Goal: Transaction & Acquisition: Purchase product/service

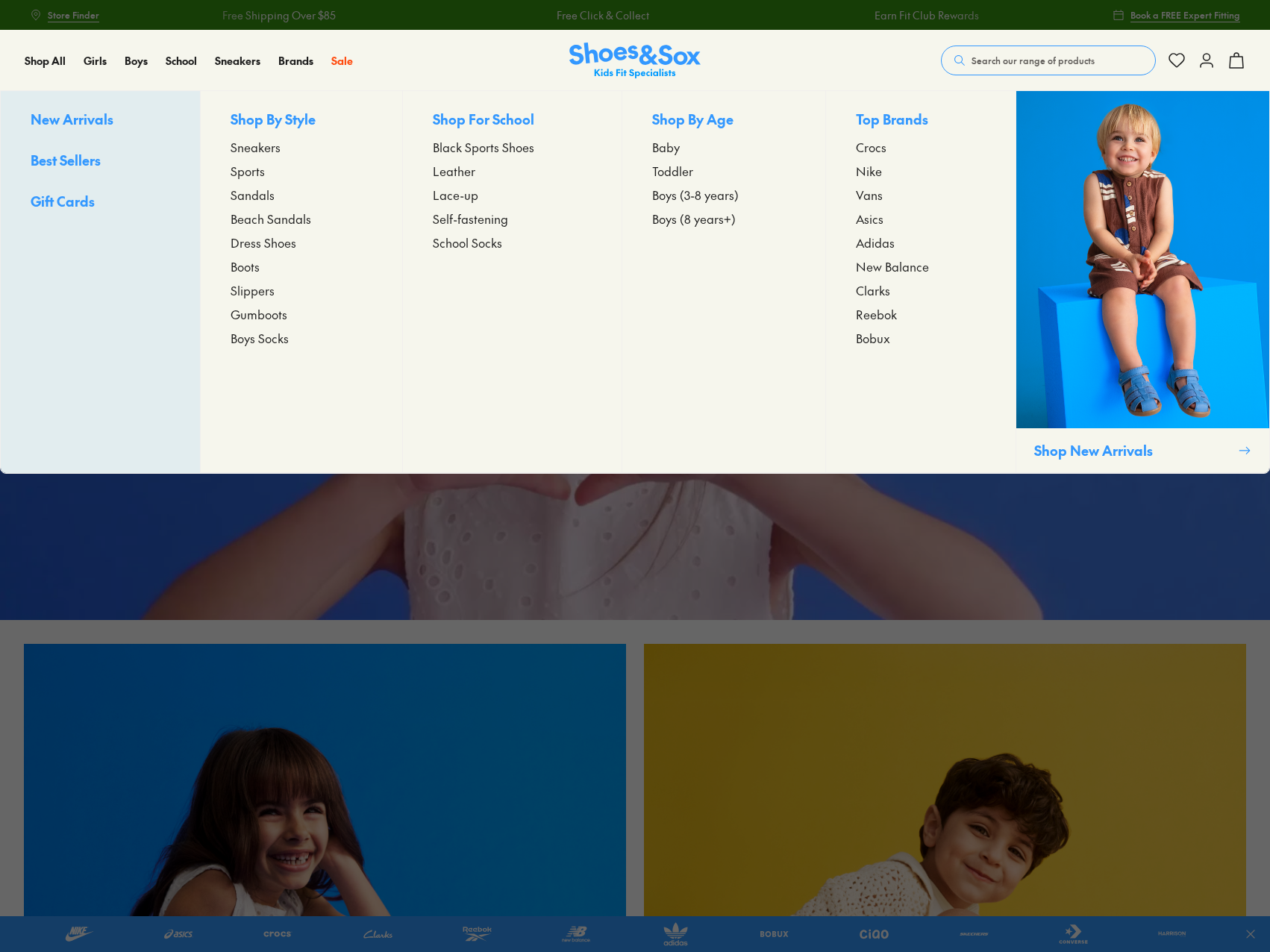
click at [443, 171] on span "Leather" at bounding box center [453, 170] width 42 height 18
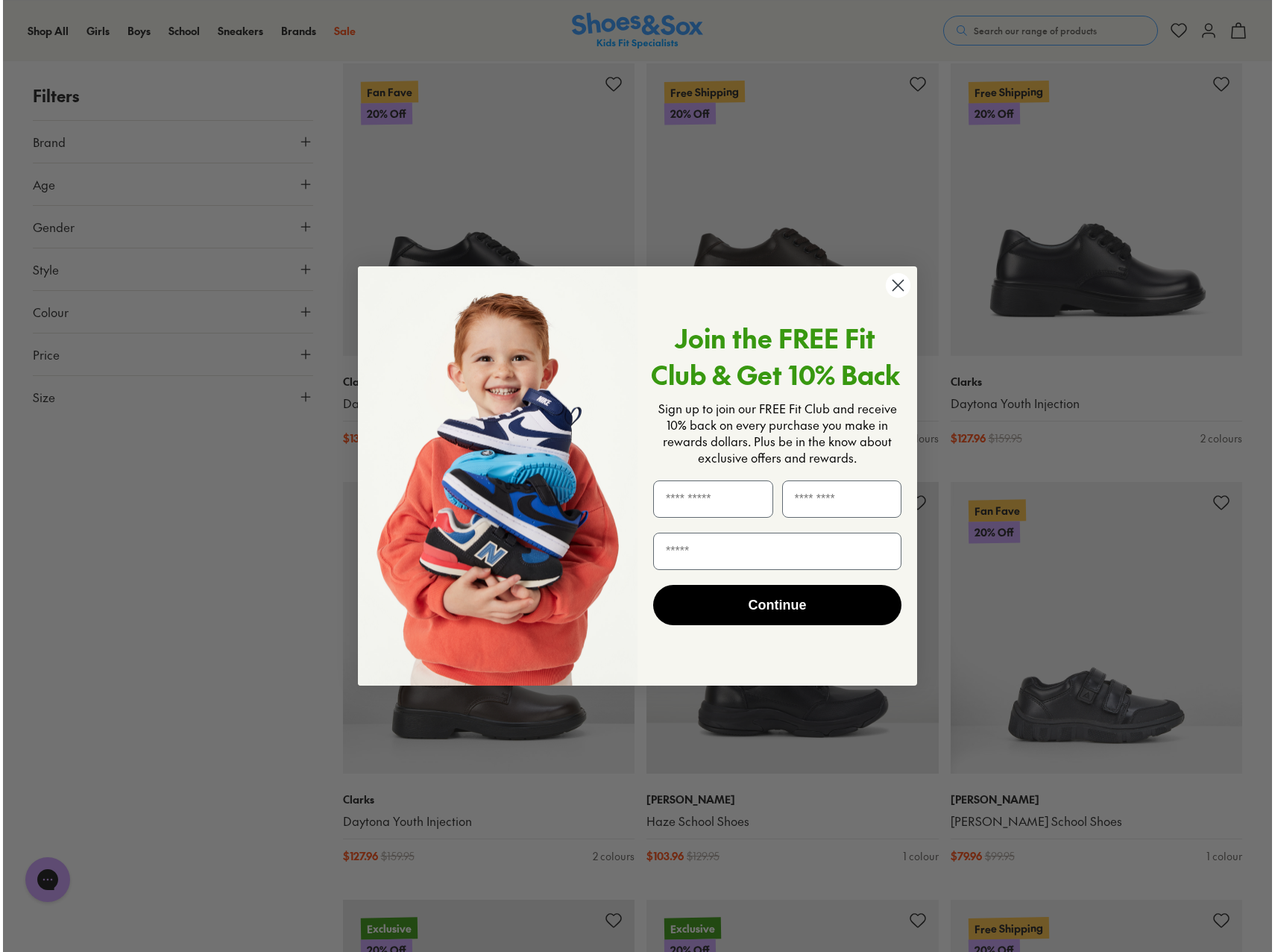
scroll to position [1496, 0]
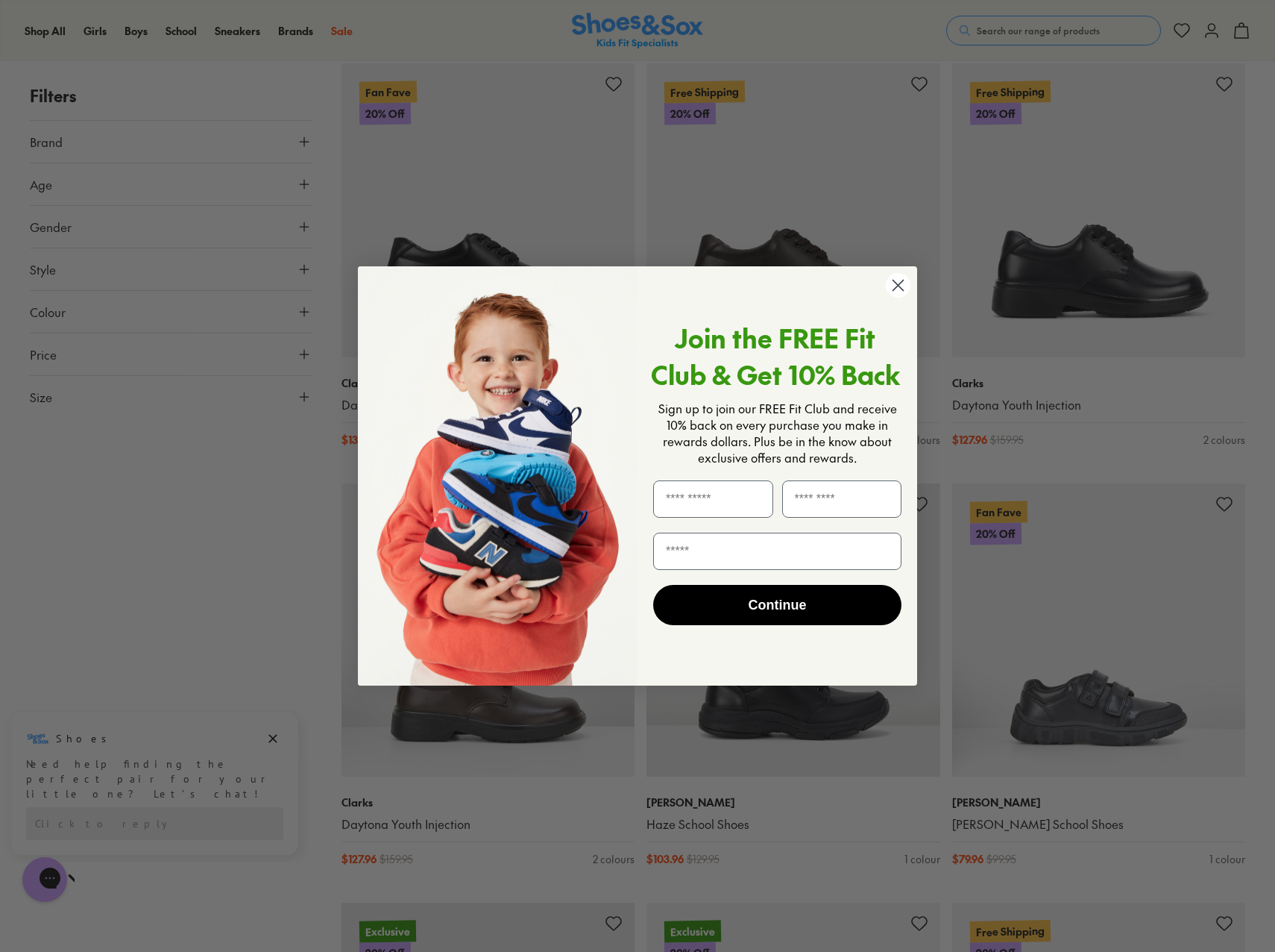
click at [893, 287] on circle "Close dialog" at bounding box center [898, 285] width 25 height 25
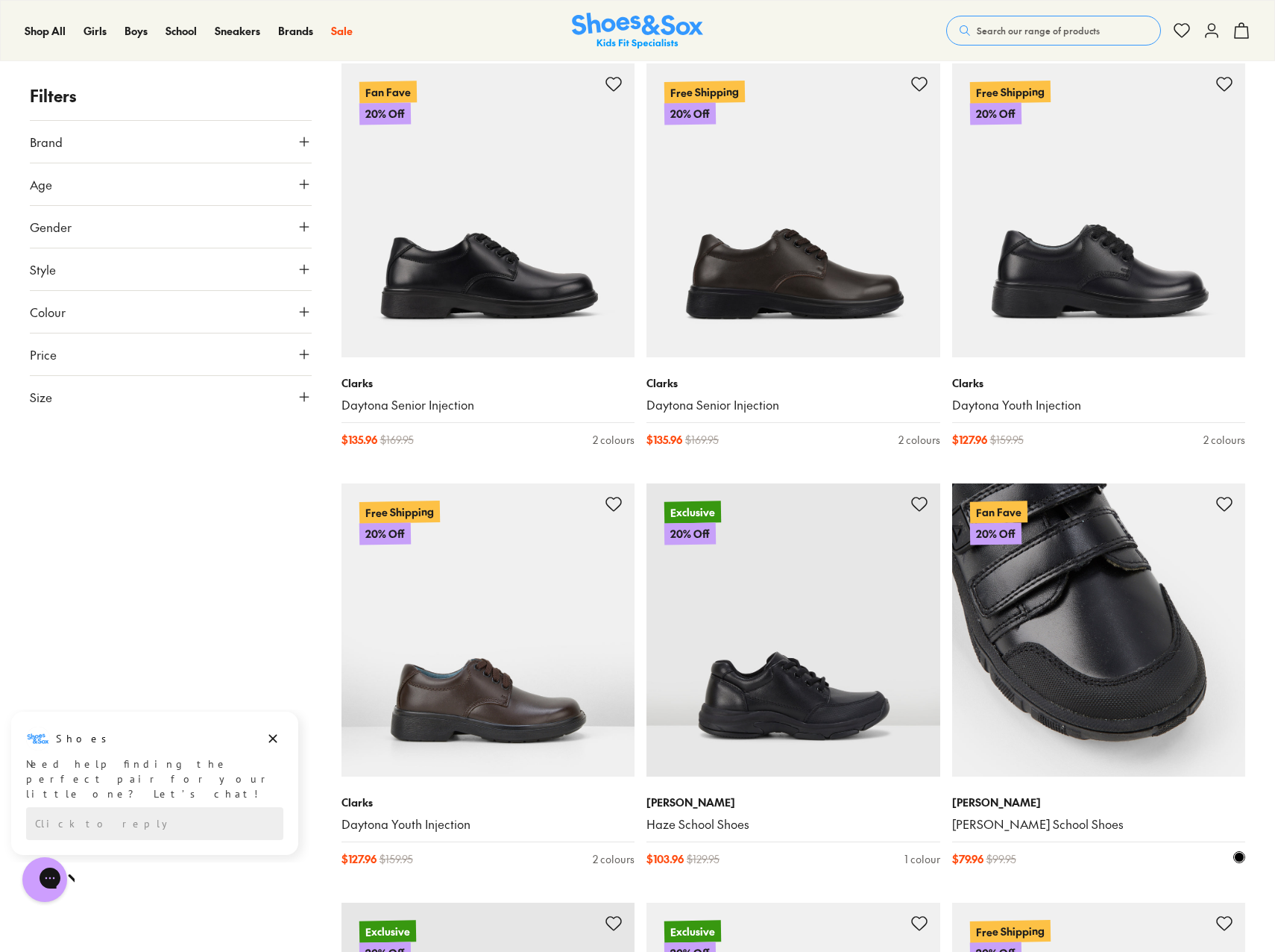
type input "***"
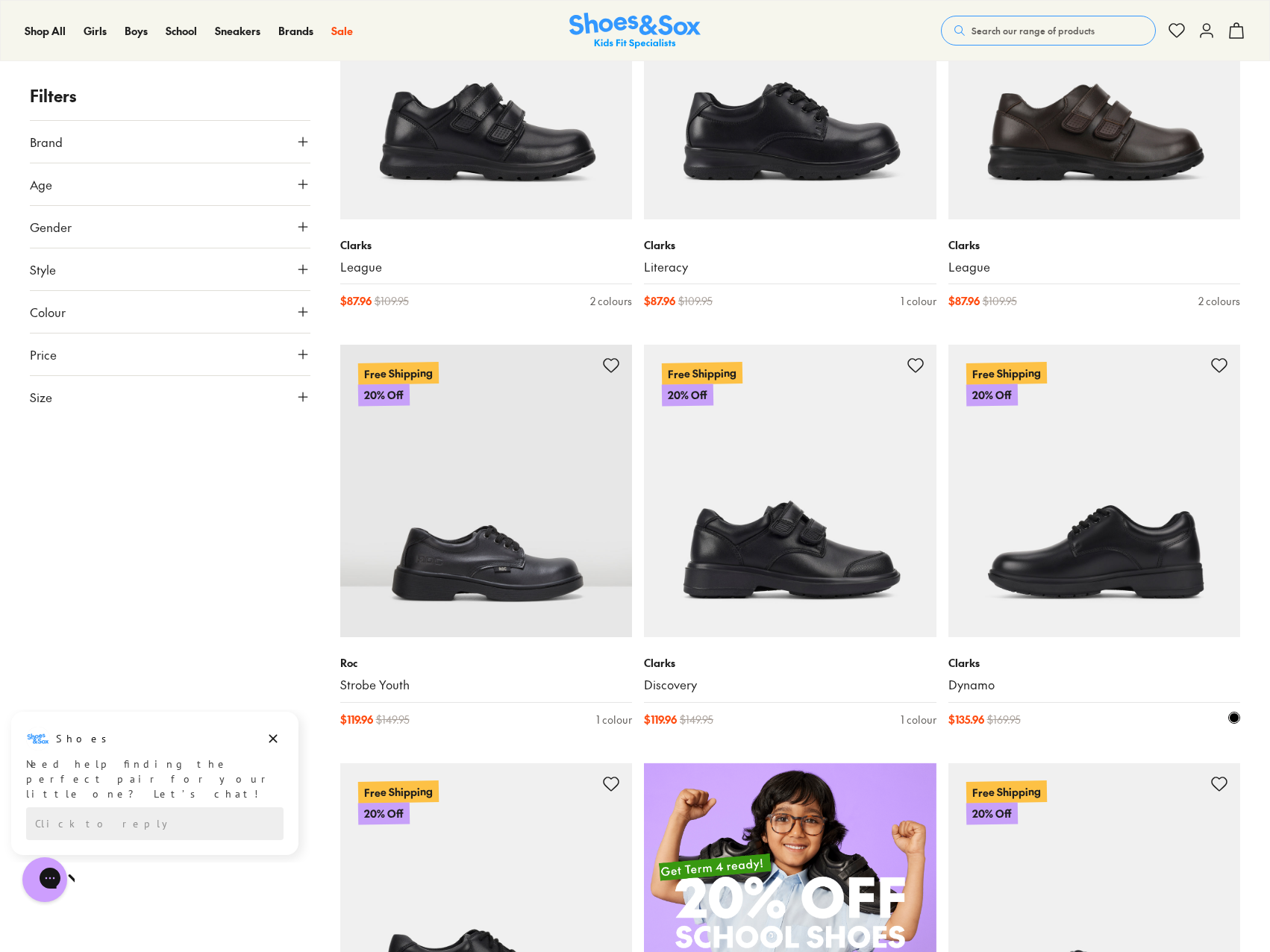
scroll to position [373, 0]
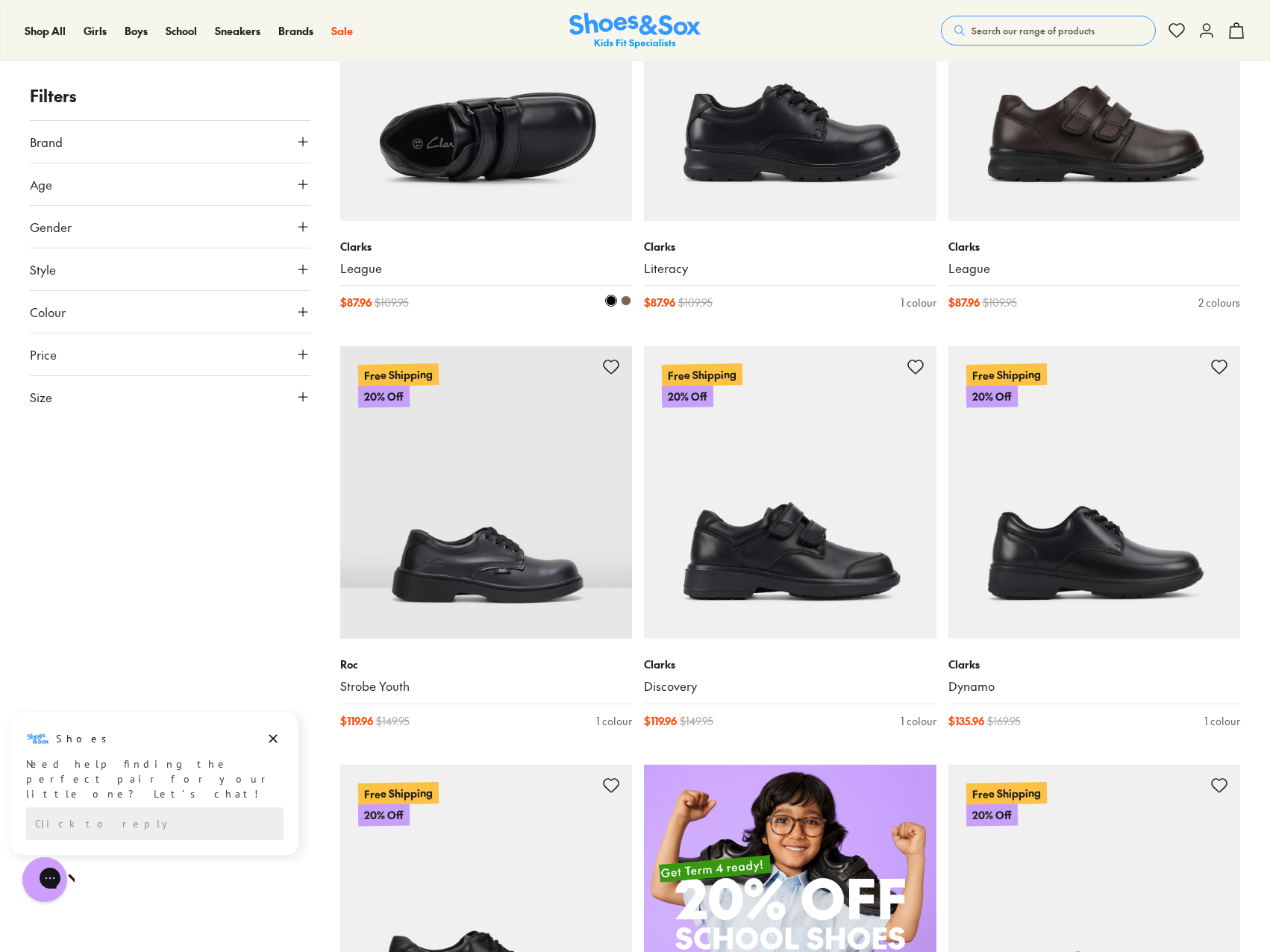
click at [543, 162] on img at bounding box center [486, 74] width 292 height 292
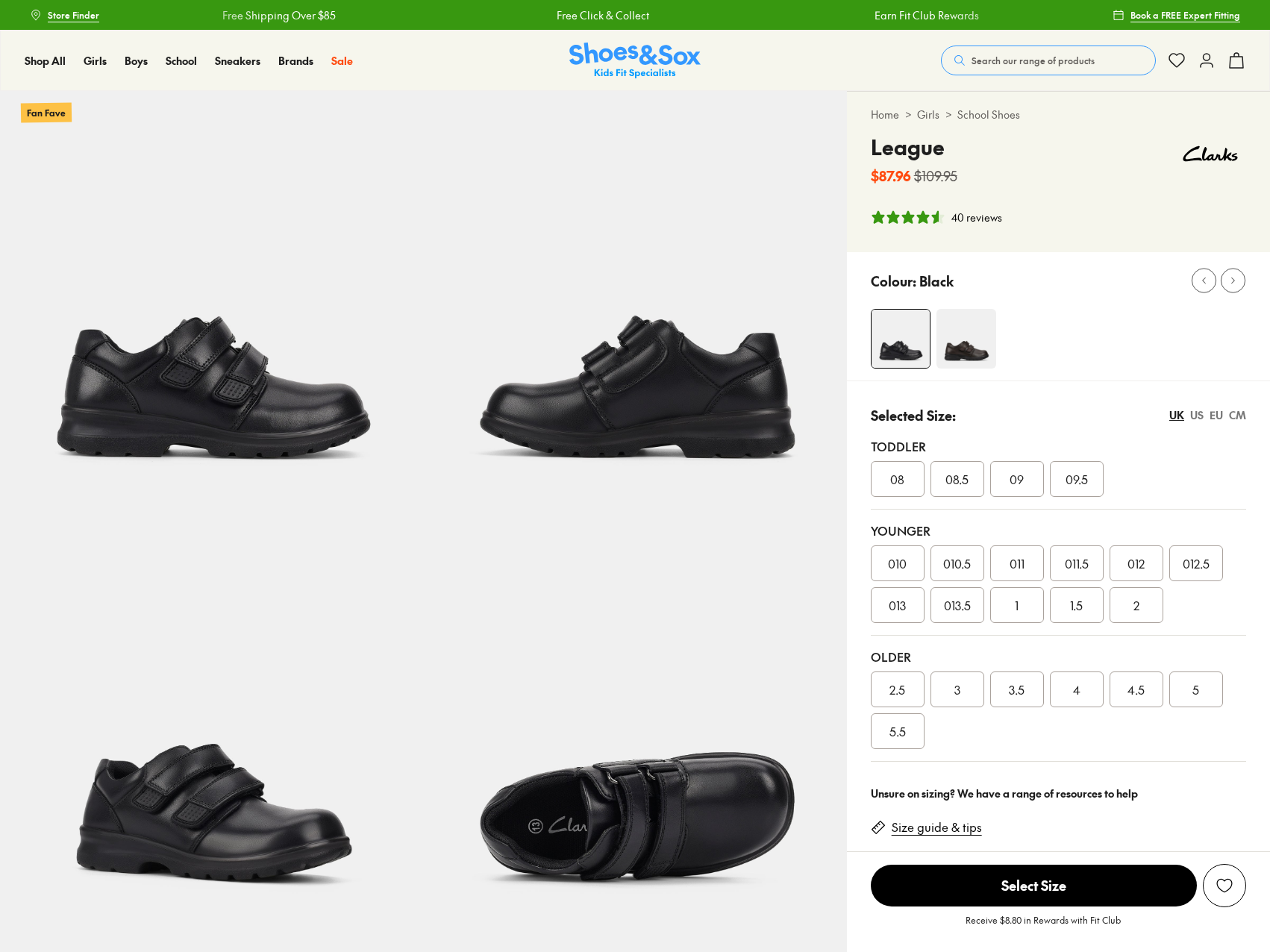
select select "*"
click at [902, 600] on span "013" at bounding box center [897, 604] width 17 height 18
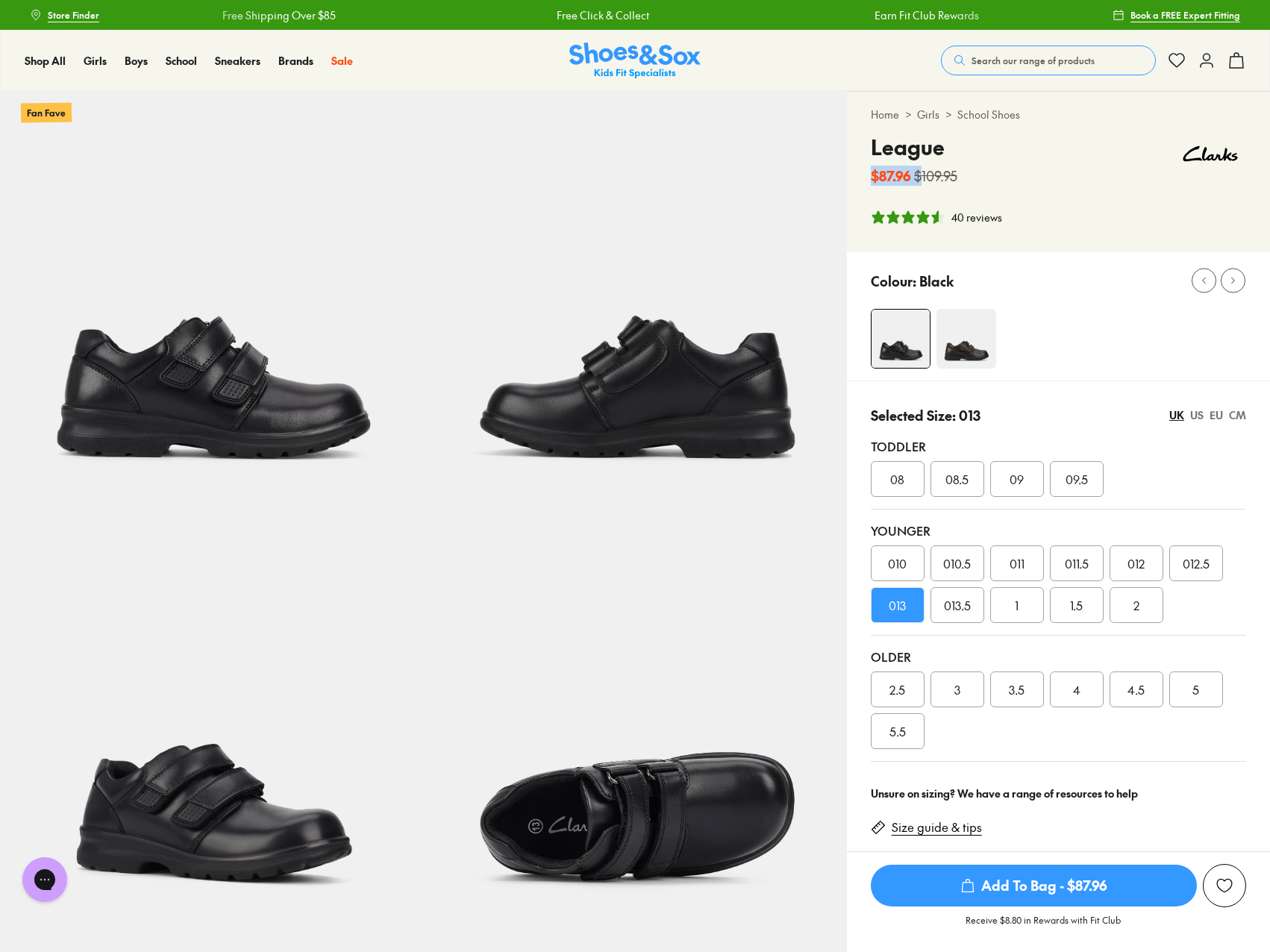
drag, startPoint x: 921, startPoint y: 174, endPoint x: 861, endPoint y: 177, distance: 60.1
click at [861, 177] on div "Home > Girls > School Shoes League $87.96 $109.95 40 reviews" at bounding box center [1058, 172] width 423 height 160
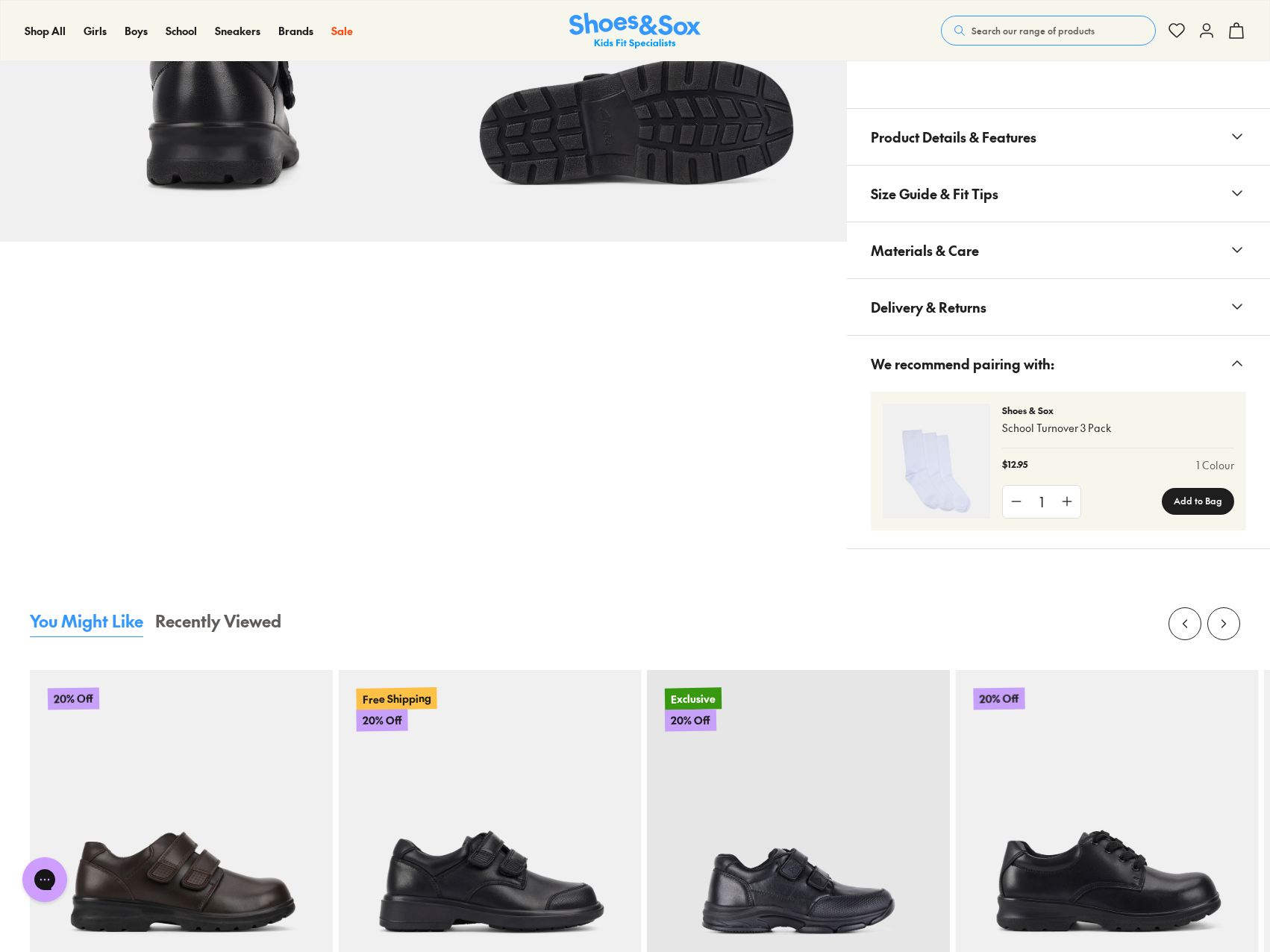
scroll to position [1417, 0]
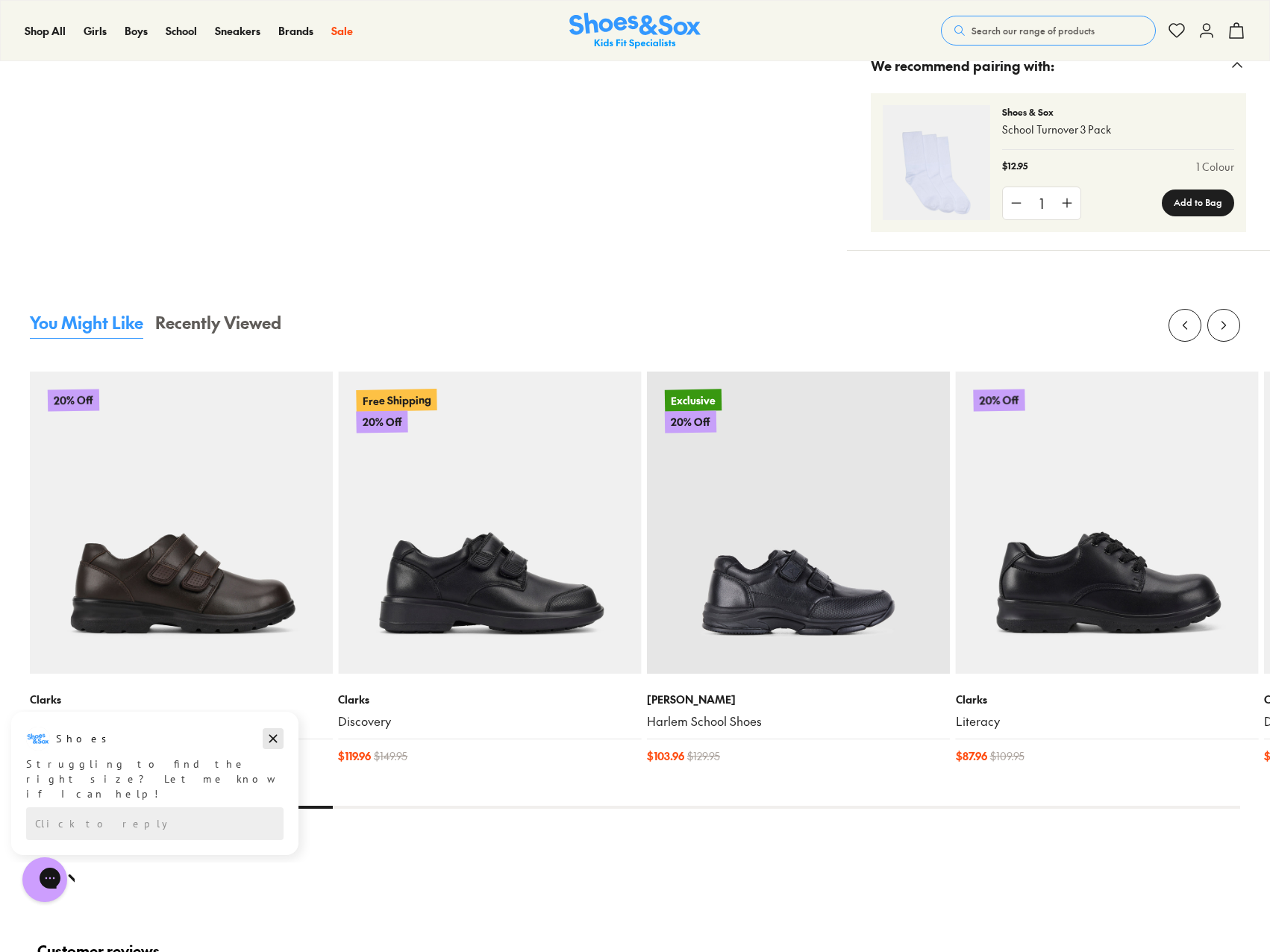
click at [271, 734] on icon "Dismiss campaign" at bounding box center [272, 738] width 15 height 18
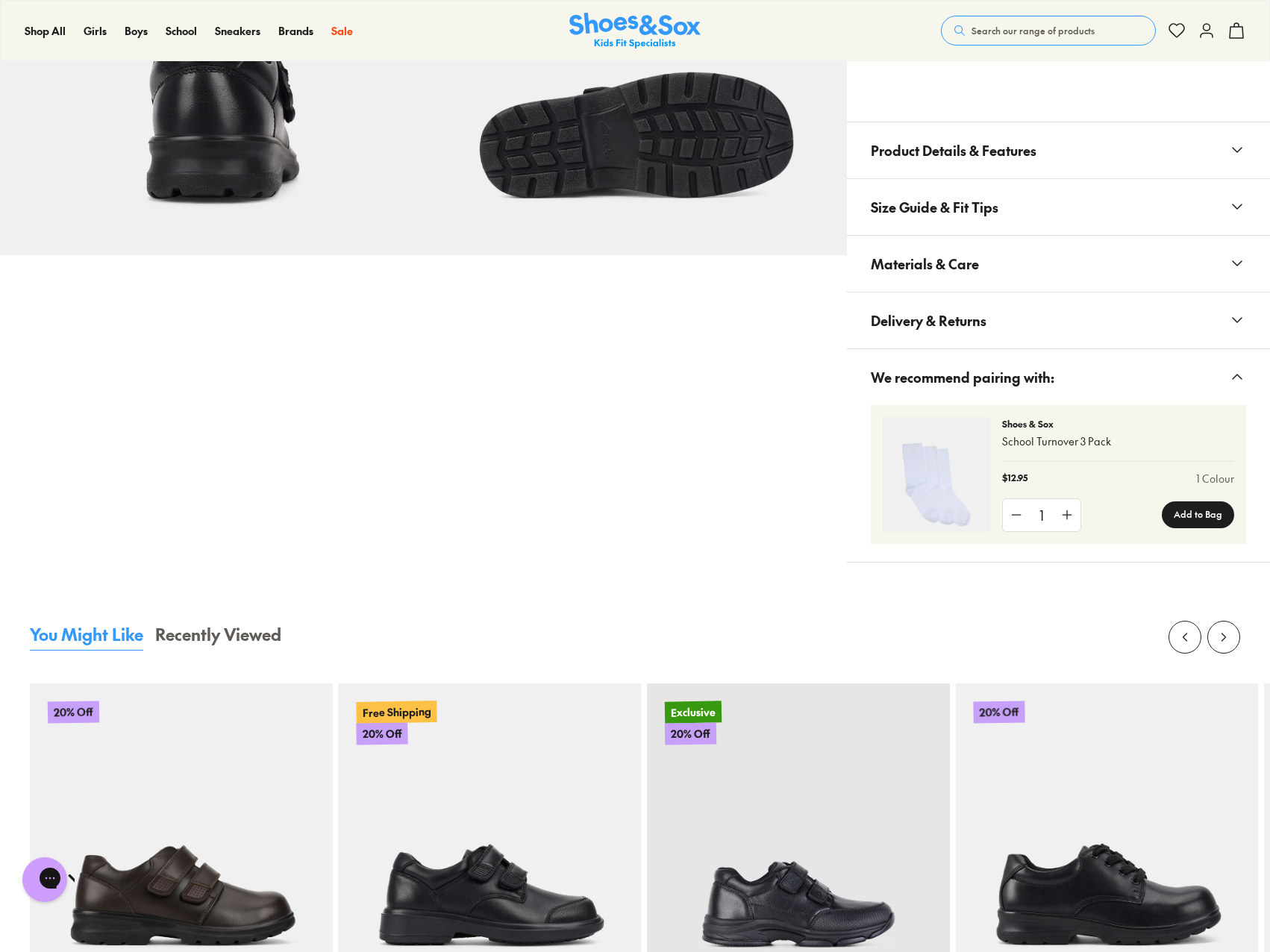
scroll to position [895, 0]
